Goal: Task Accomplishment & Management: Use online tool/utility

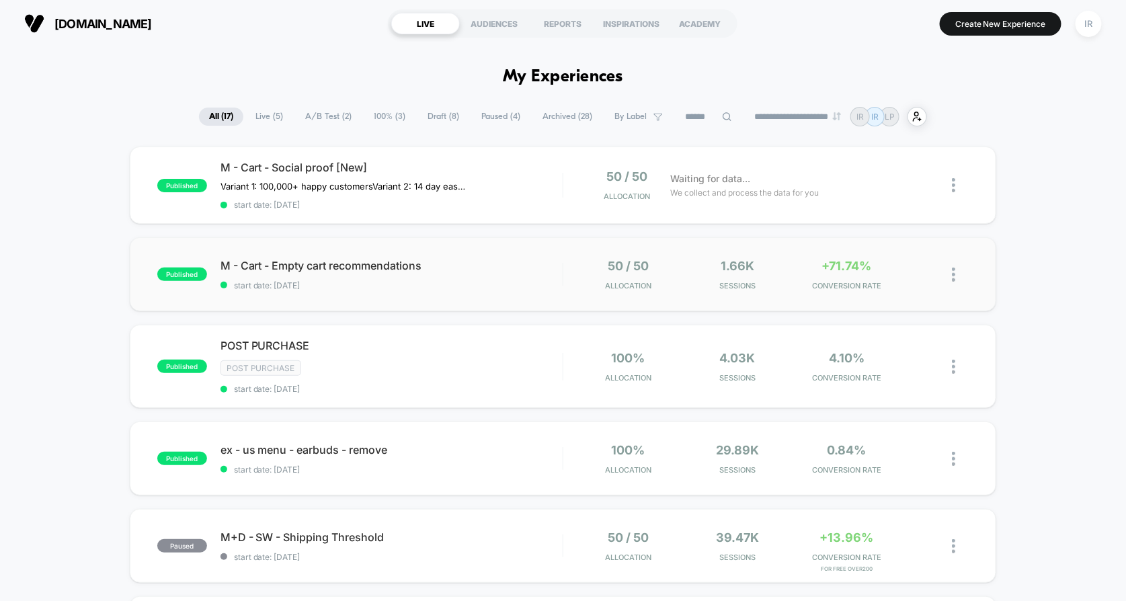
click at [442, 293] on div "published M - Cart - Empty cart recommendations start date: [DATE] 50 / 50 Allo…" at bounding box center [563, 274] width 867 height 74
